Goal: Find contact information: Obtain details needed to contact an individual or organization

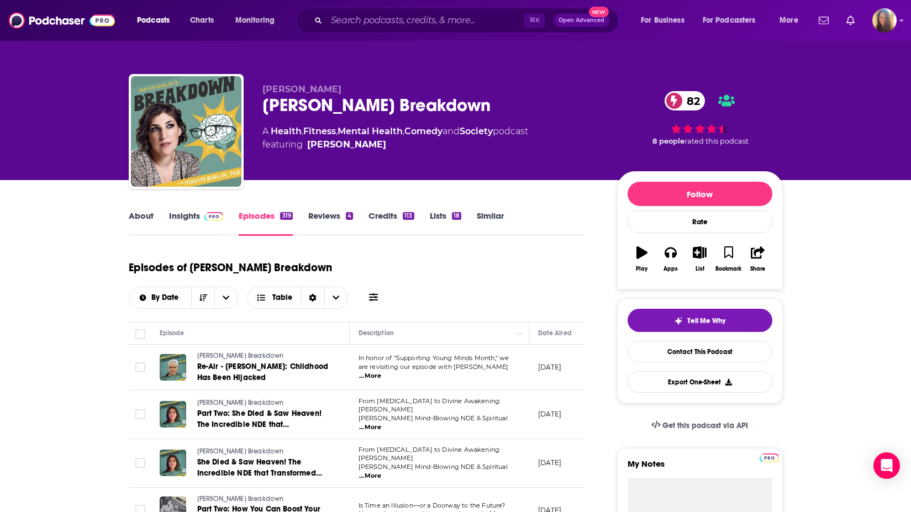
click at [174, 220] on link "Insights" at bounding box center [196, 223] width 55 height 25
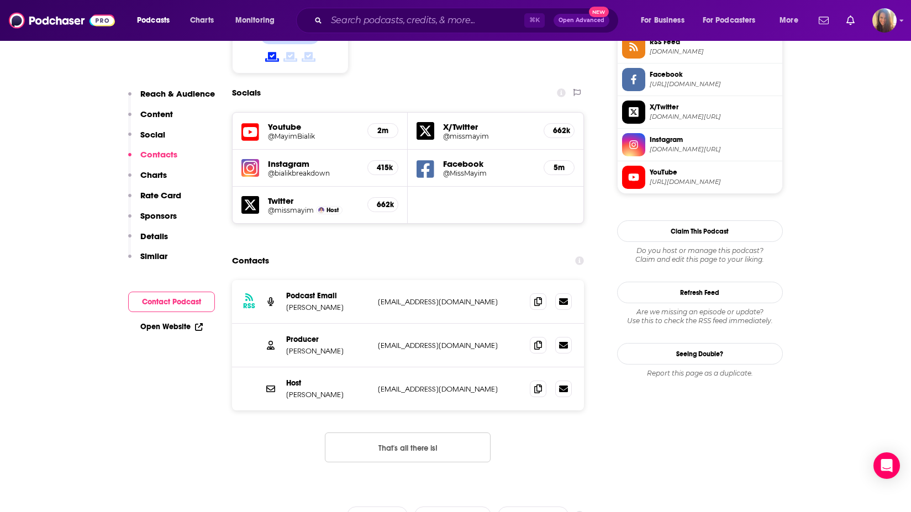
scroll to position [940, 0]
drag, startPoint x: 372, startPoint y: 253, endPoint x: 482, endPoint y: 258, distance: 110.6
click at [482, 281] on div "RSS Podcast Email [PERSON_NAME] [EMAIL_ADDRESS][DOMAIN_NAME] [DOMAIN_NAME][EMAI…" at bounding box center [408, 303] width 353 height 44
click at [393, 281] on div "RSS Podcast Email [PERSON_NAME] [EMAIL_ADDRESS][DOMAIN_NAME] [DOMAIN_NAME][EMAI…" at bounding box center [408, 303] width 353 height 44
drag, startPoint x: 376, startPoint y: 250, endPoint x: 475, endPoint y: 263, distance: 99.7
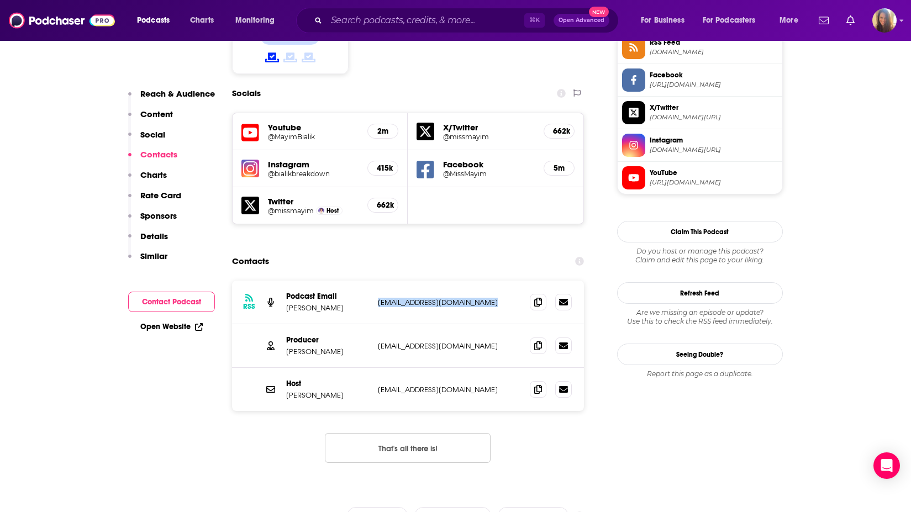
click at [475, 281] on div "RSS Podcast Email [PERSON_NAME] [EMAIL_ADDRESS][DOMAIN_NAME] [DOMAIN_NAME][EMAI…" at bounding box center [408, 303] width 353 height 44
click at [369, 324] on div "Producer [PERSON_NAME] [EMAIL_ADDRESS][DOMAIN_NAME] [EMAIL_ADDRESS][DOMAIN_NAME]" at bounding box center [408, 346] width 353 height 44
drag, startPoint x: 379, startPoint y: 292, endPoint x: 470, endPoint y: 297, distance: 91.8
click at [470, 342] on p "[EMAIL_ADDRESS][DOMAIN_NAME]" at bounding box center [450, 346] width 144 height 9
click at [381, 281] on div "RSS Podcast Email [PERSON_NAME] [EMAIL_ADDRESS][DOMAIN_NAME] [DOMAIN_NAME][EMAI…" at bounding box center [408, 303] width 353 height 44
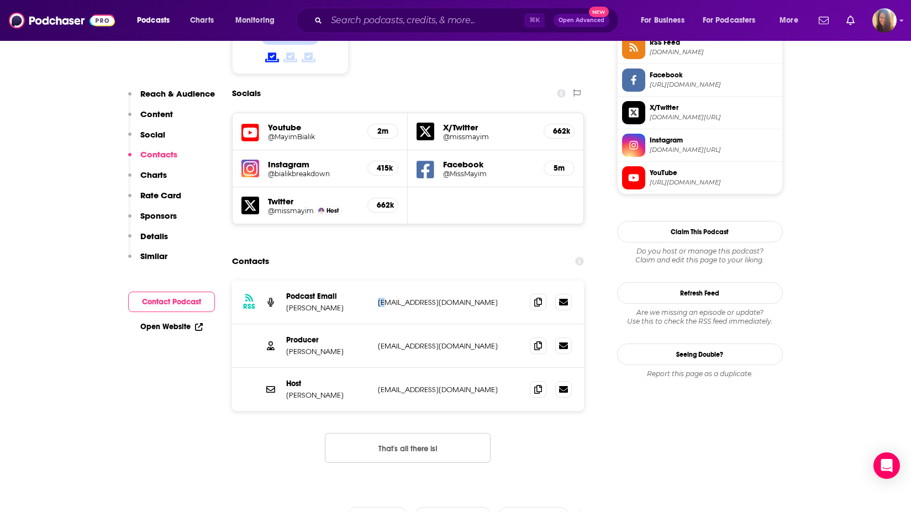
drag, startPoint x: 378, startPoint y: 252, endPoint x: 387, endPoint y: 252, distance: 9.4
click at [387, 298] on p "[EMAIL_ADDRESS][DOMAIN_NAME]" at bounding box center [450, 302] width 144 height 9
click at [387, 281] on div "RSS Podcast Email [PERSON_NAME] [EMAIL_ADDRESS][DOMAIN_NAME] [DOMAIN_NAME][EMAI…" at bounding box center [408, 303] width 353 height 44
drag, startPoint x: 378, startPoint y: 295, endPoint x: 476, endPoint y: 295, distance: 97.8
click at [476, 342] on p "[EMAIL_ADDRESS][DOMAIN_NAME]" at bounding box center [450, 346] width 144 height 9
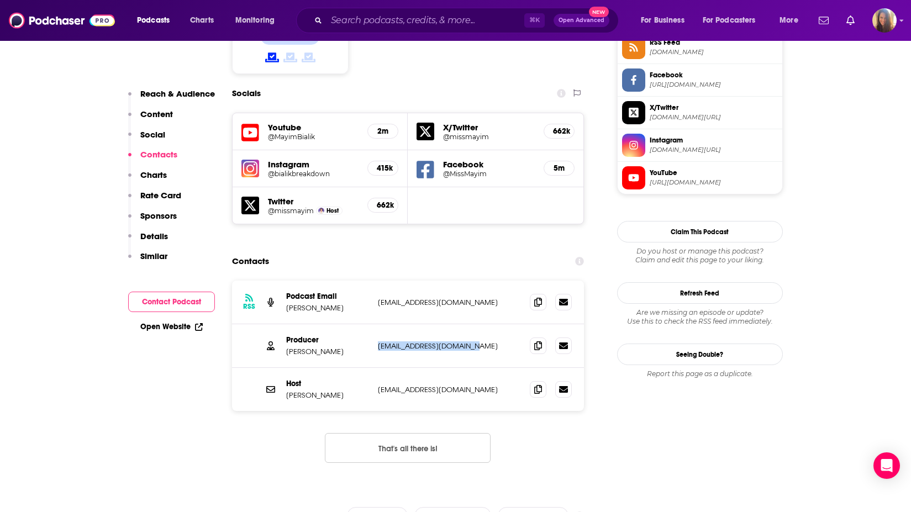
copy p "[EMAIL_ADDRESS][DOMAIN_NAME]"
